Goal: Task Accomplishment & Management: Manage account settings

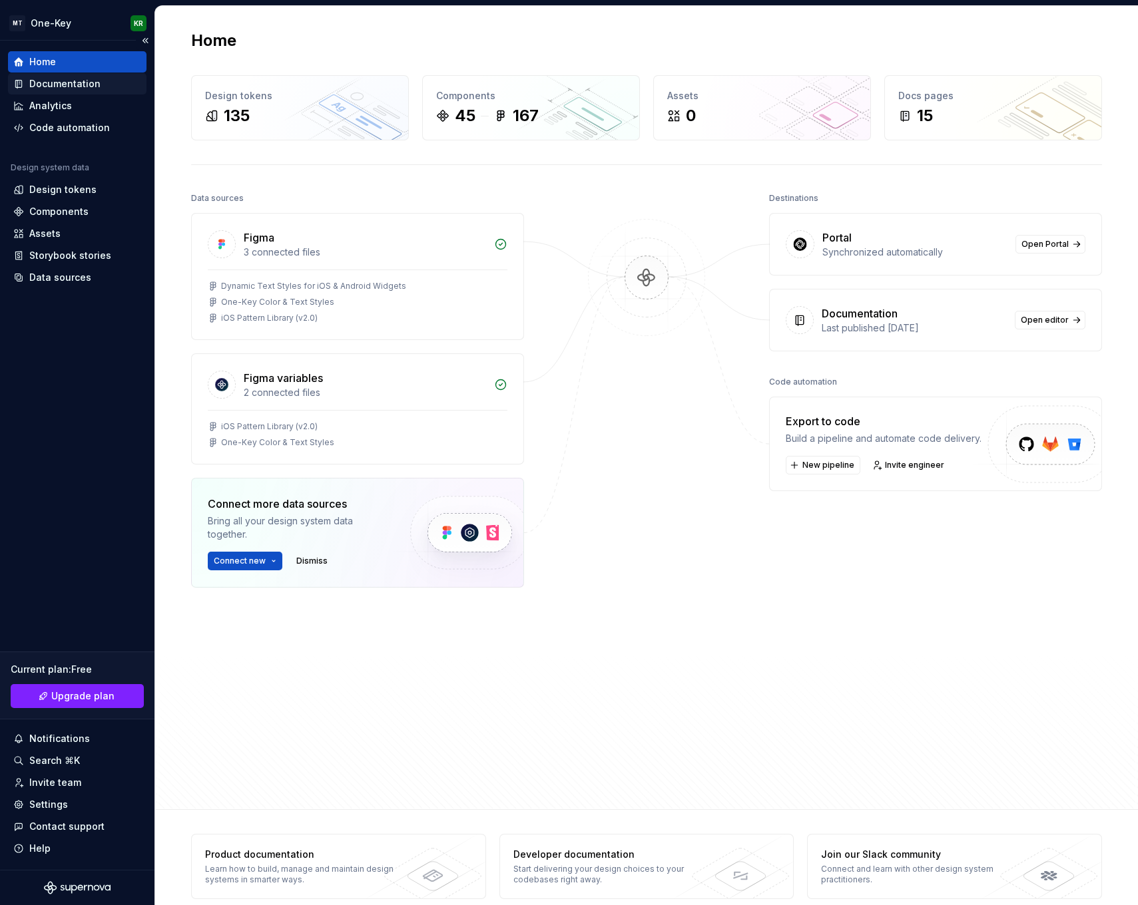
click at [66, 84] on div "Documentation" at bounding box center [64, 83] width 71 height 13
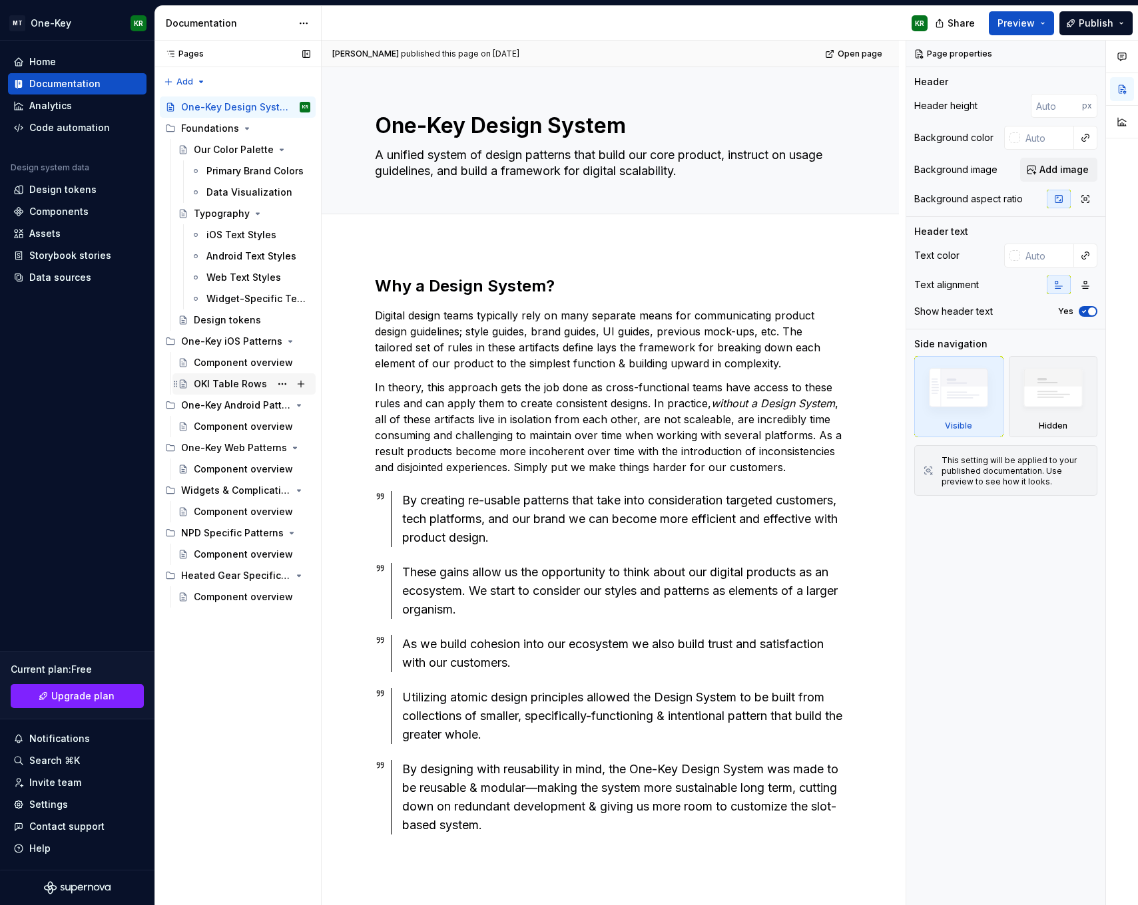
click at [246, 384] on div "OKI Table Rows" at bounding box center [230, 384] width 73 height 13
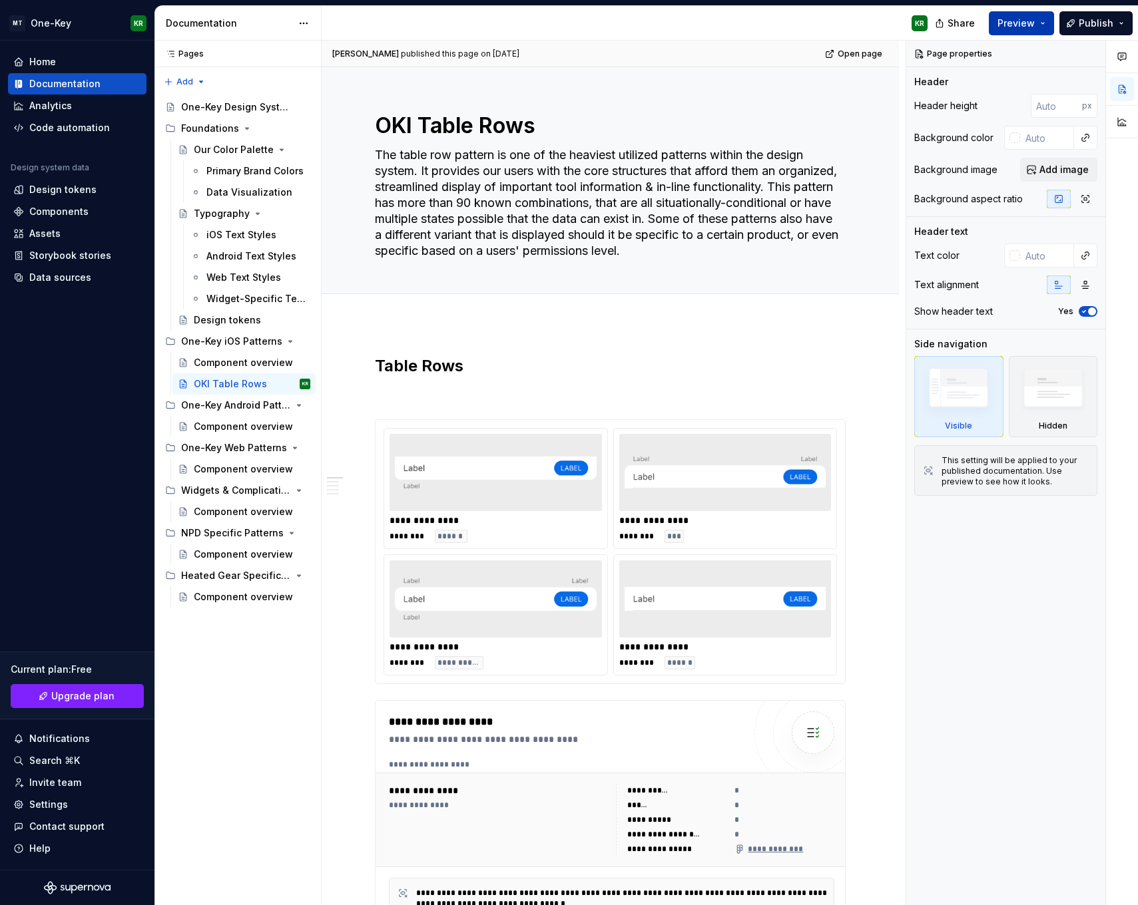
click at [1045, 21] on button "Preview" at bounding box center [1021, 23] width 65 height 24
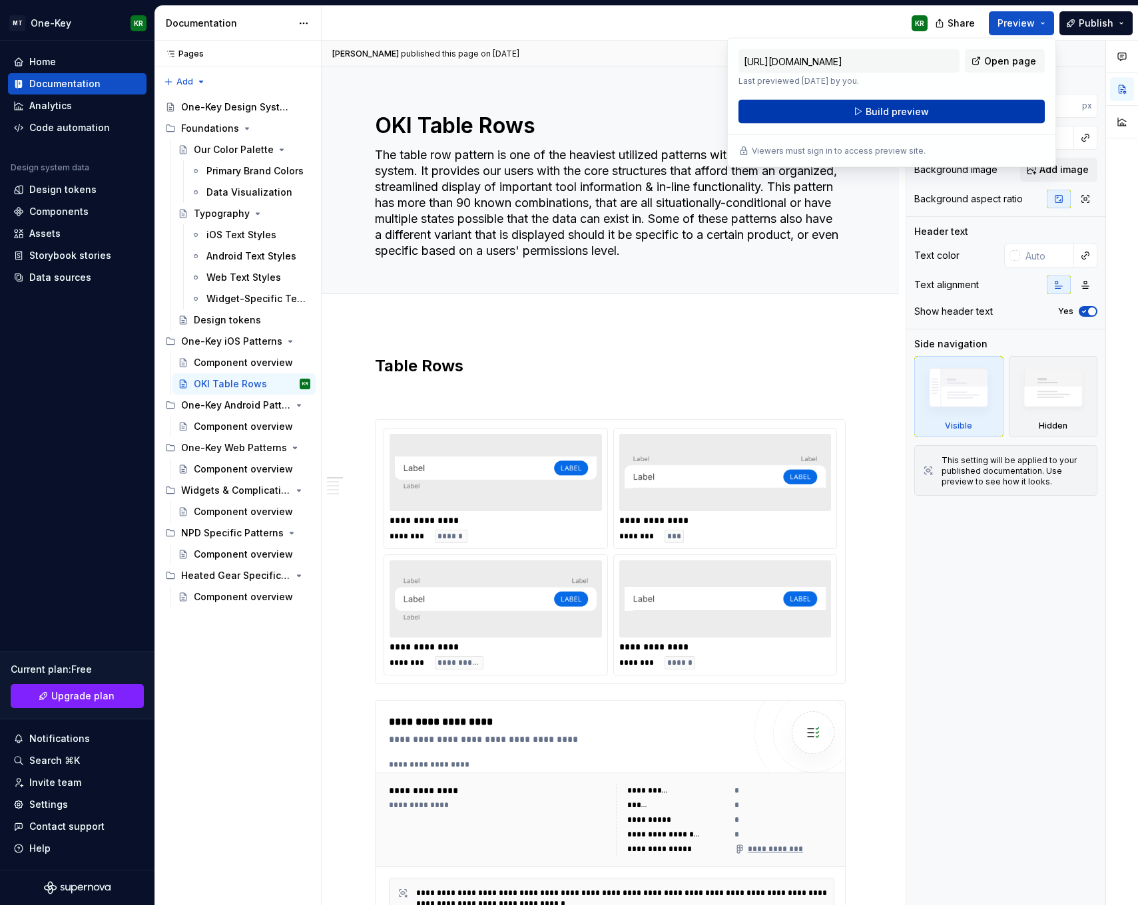
click at [950, 110] on button "Build preview" at bounding box center [891, 112] width 306 height 24
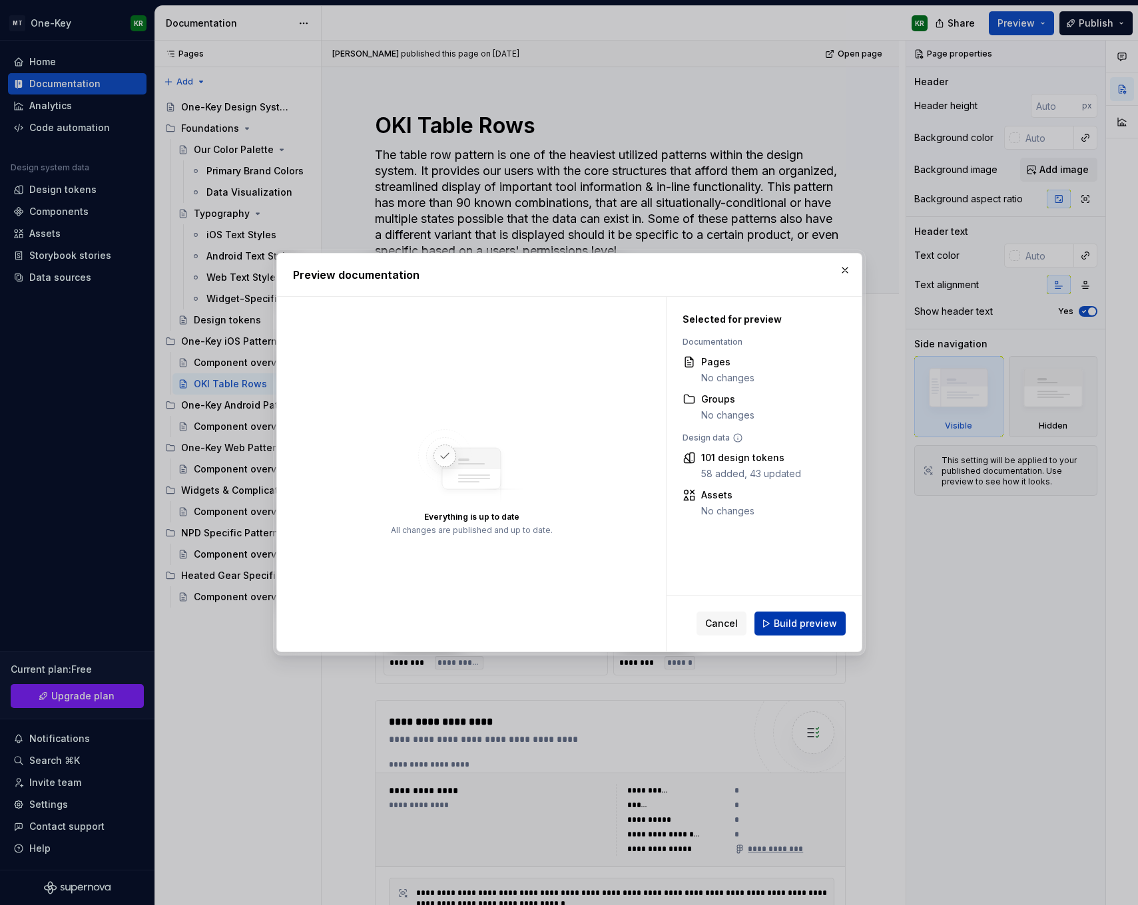
click at [798, 615] on button "Build preview" at bounding box center [799, 624] width 91 height 24
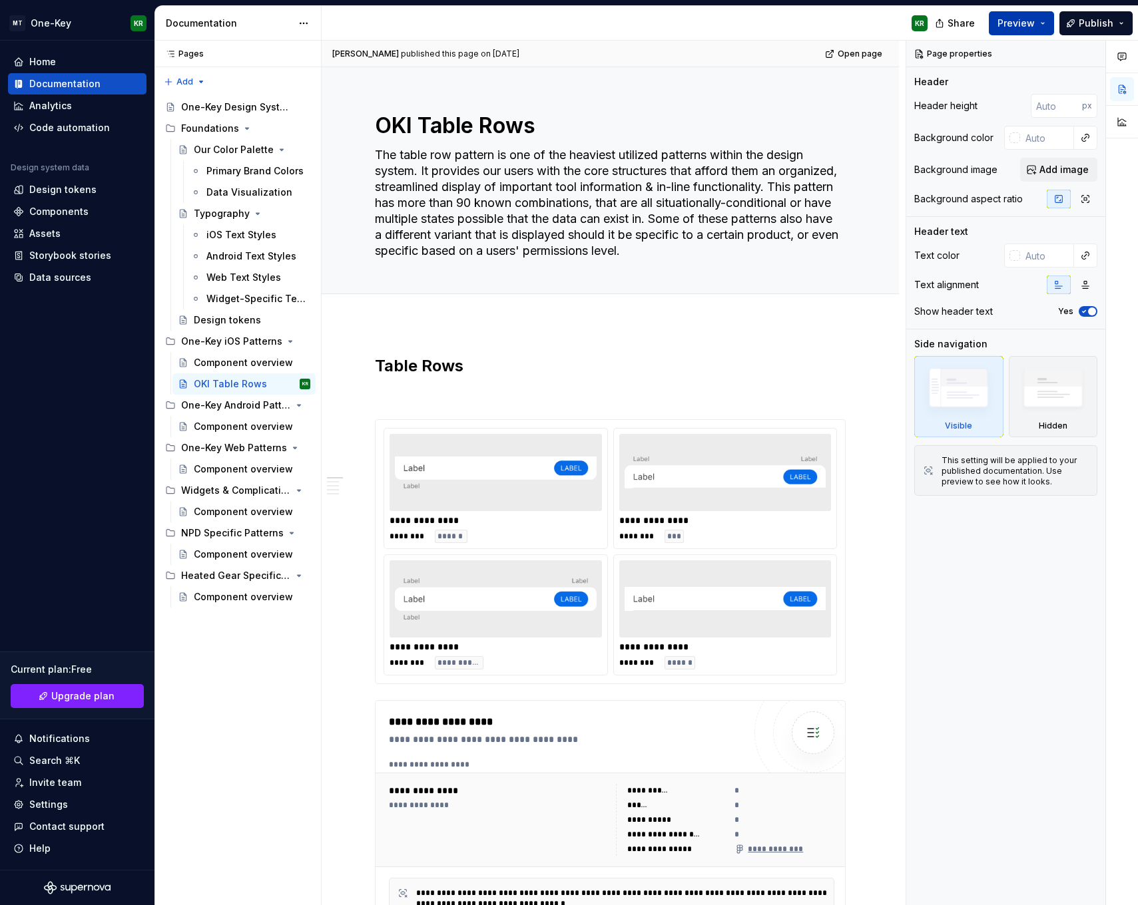
click at [1051, 21] on button "Preview" at bounding box center [1021, 23] width 65 height 24
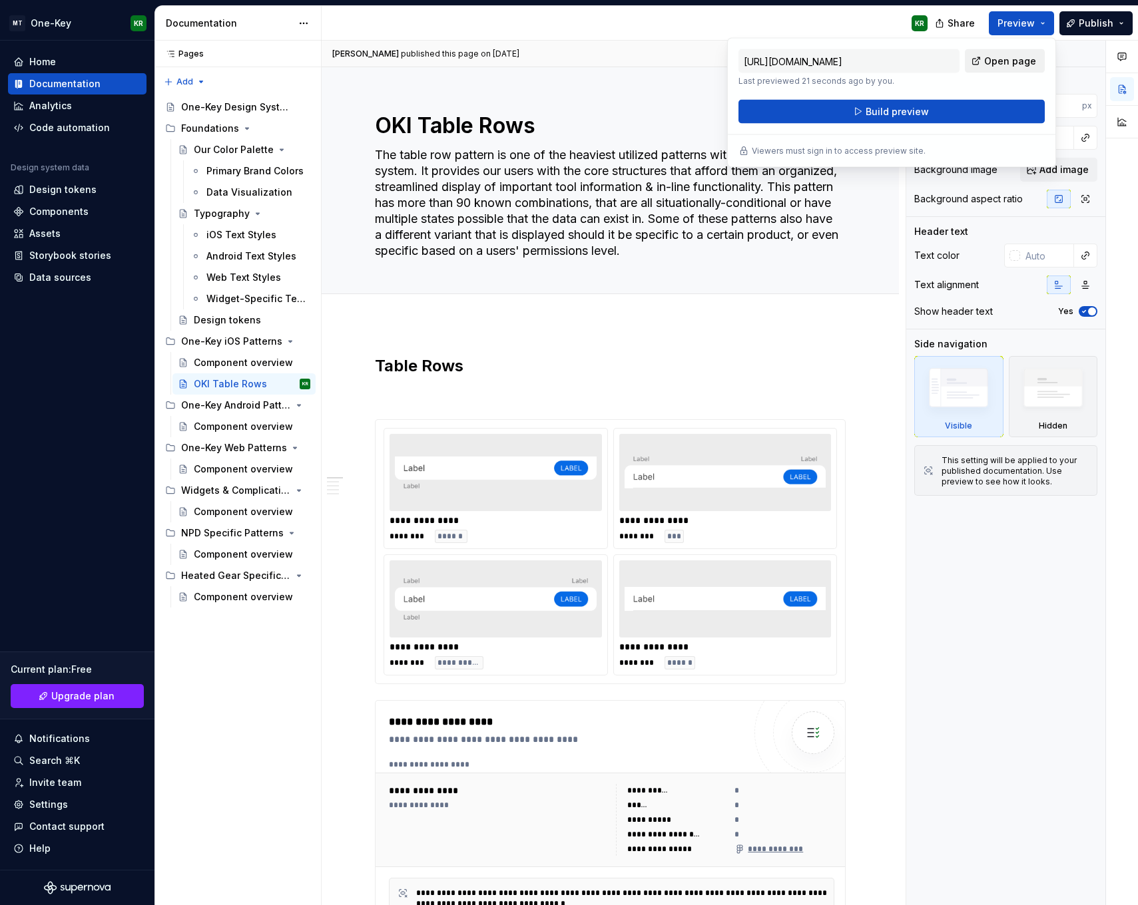
click at [996, 61] on span "Open page" at bounding box center [1010, 61] width 52 height 13
type textarea "*"
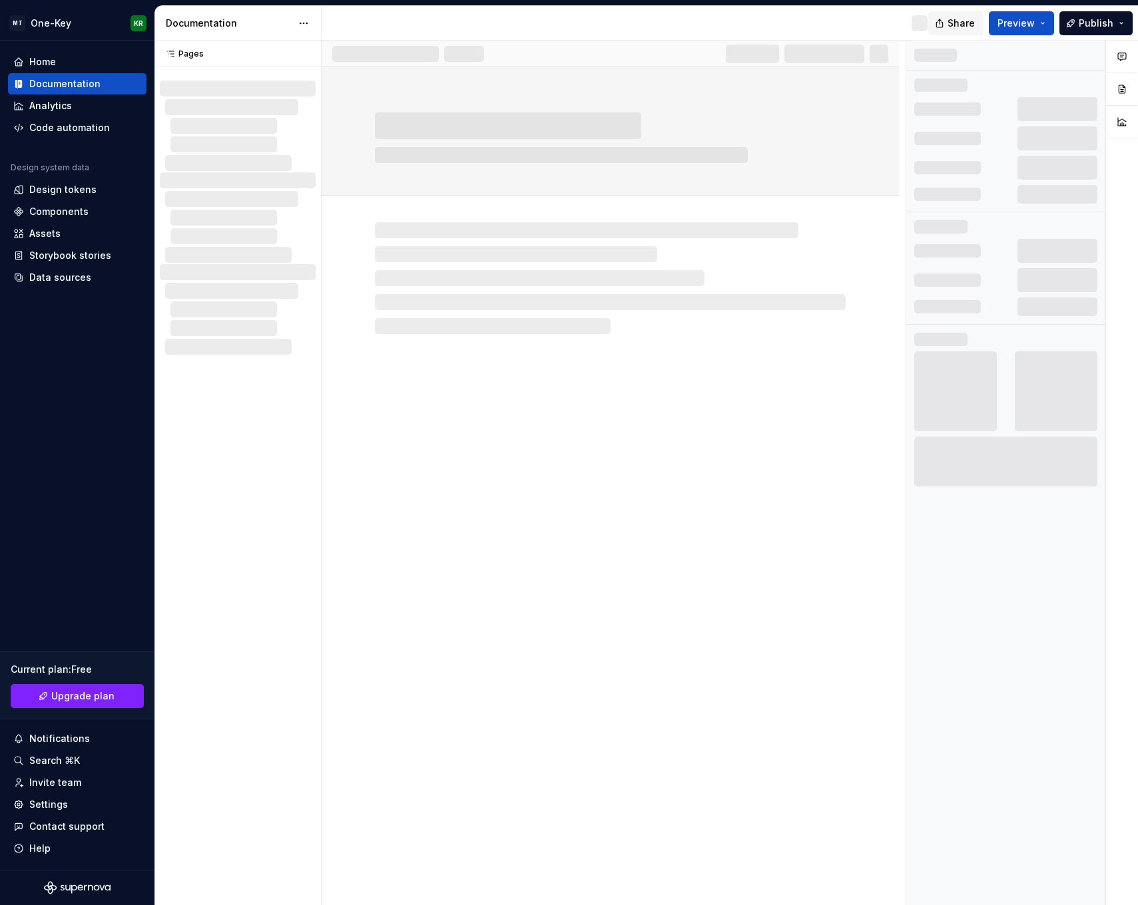
click at [959, 24] on span "Share" at bounding box center [960, 23] width 27 height 13
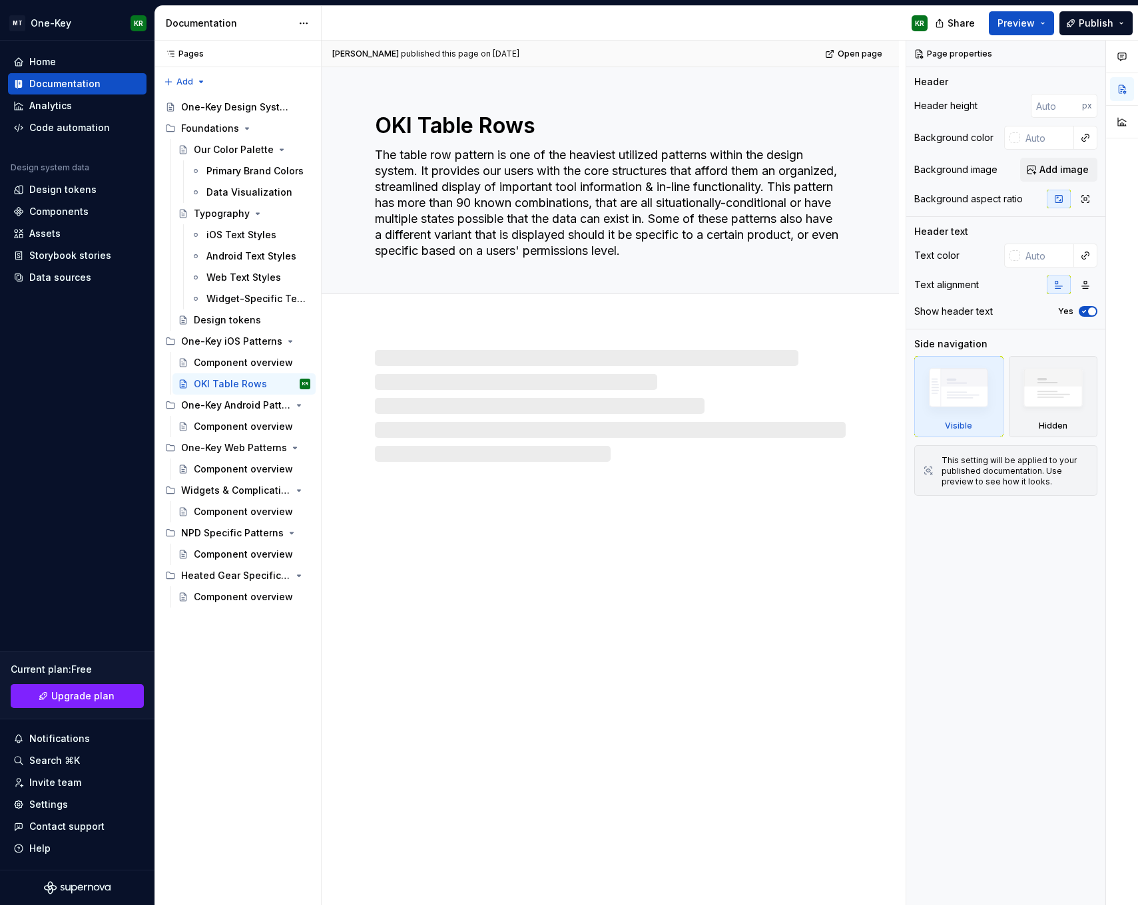
click at [959, 24] on span "Share" at bounding box center [960, 23] width 27 height 13
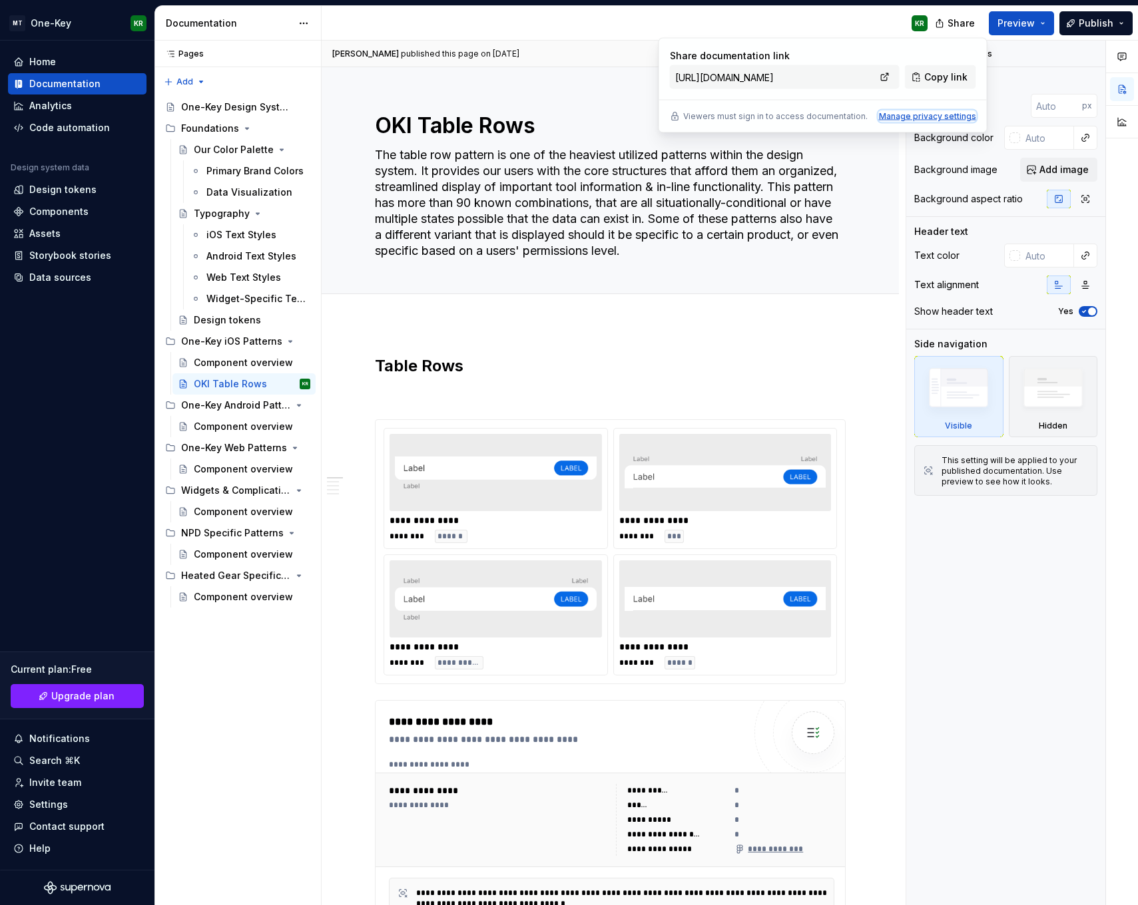
click at [939, 114] on div "Manage privacy settings" at bounding box center [927, 116] width 97 height 11
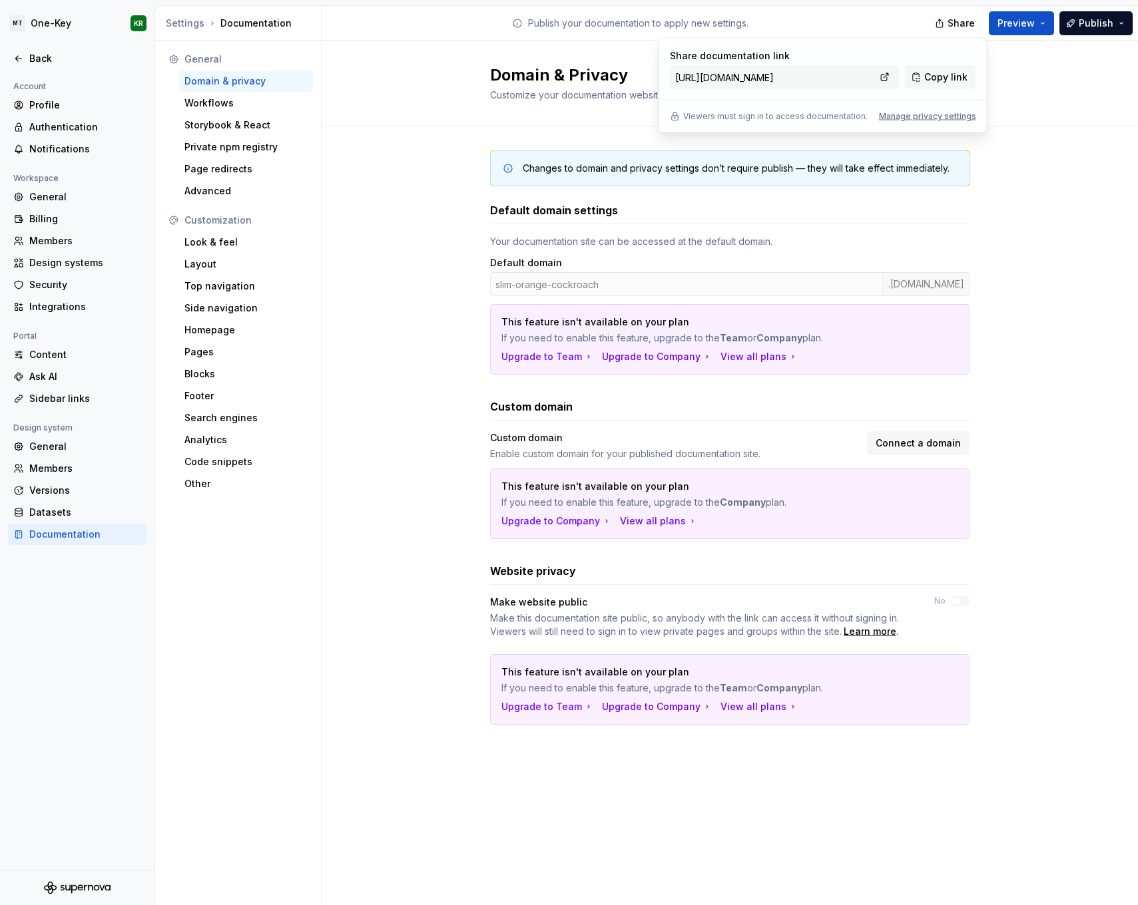
click at [358, 88] on div "Domain & Privacy Customize your documentation website domain and privacy settin…" at bounding box center [730, 84] width 816 height 86
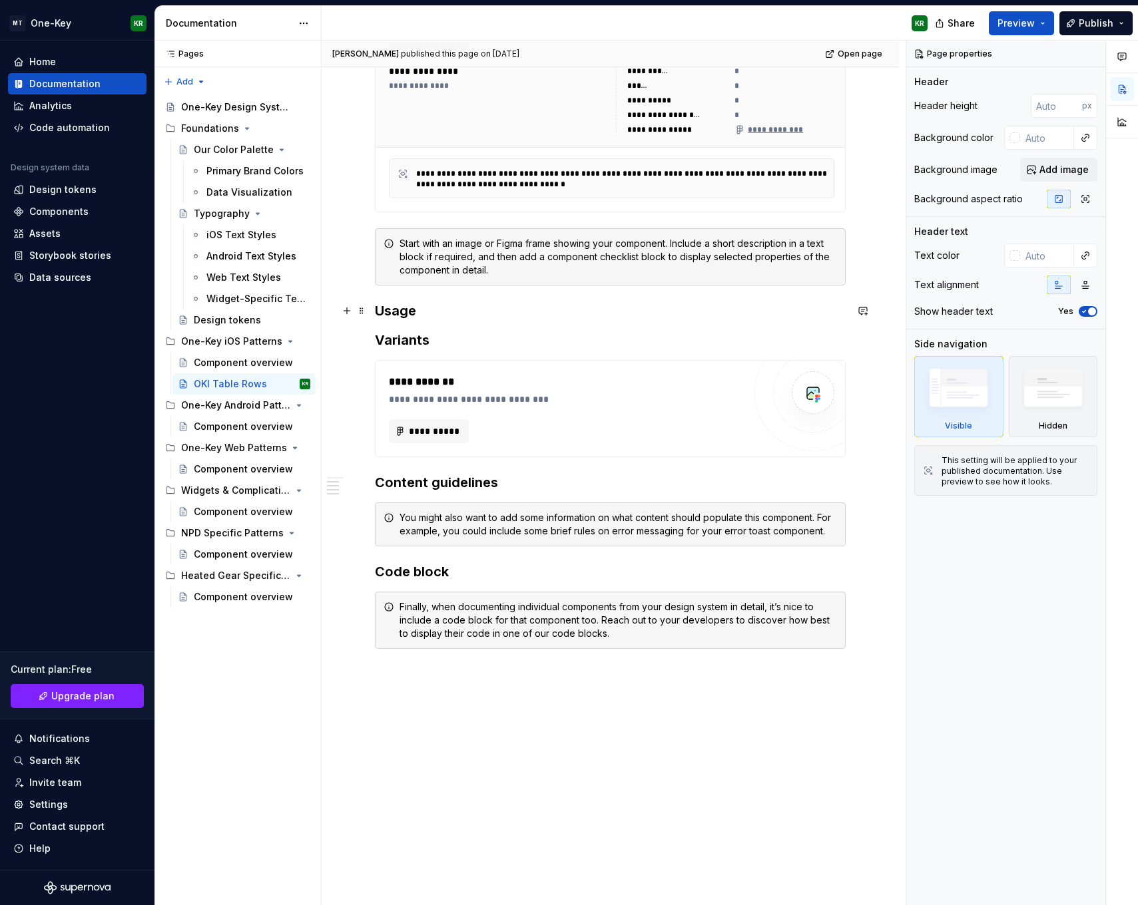
scroll to position [782, 0]
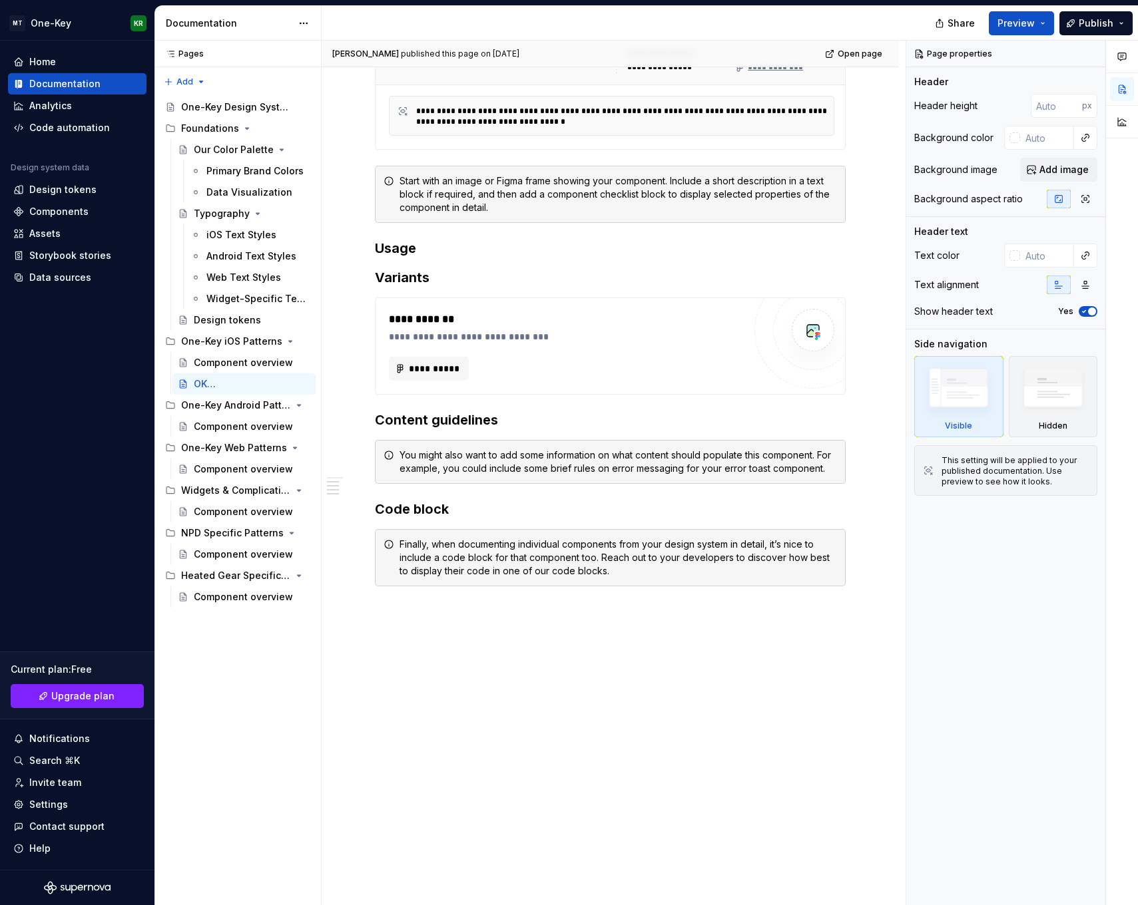
type textarea "*"
